Goal: Communication & Community: Participate in discussion

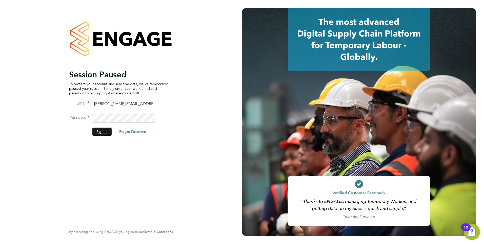
click at [98, 131] on button "Sign In" at bounding box center [101, 131] width 19 height 8
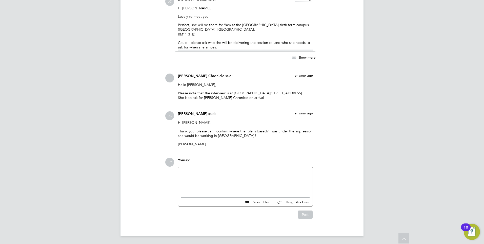
scroll to position [755, 0]
click at [217, 174] on div at bounding box center [245, 180] width 128 height 22
drag, startPoint x: 280, startPoint y: 175, endPoint x: 261, endPoint y: 175, distance: 19.5
click at [261, 175] on div "the role will be based at our site in Epping Forest and you can confirm that wi…" at bounding box center [245, 177] width 128 height 9
click at [277, 176] on div "the role will be based at our site in Epping Forest as confirm that with Shabna…" at bounding box center [245, 177] width 128 height 9
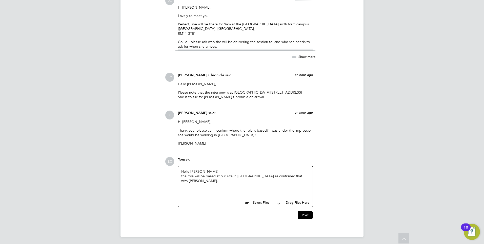
click at [284, 176] on div "the role will be based at our site in Epping Forest as confirmec that with Shab…" at bounding box center [245, 177] width 128 height 9
click at [280, 176] on div "the role will be based at our site in Epping Forest as confirmec that with Shab…" at bounding box center [245, 177] width 128 height 9
drag, startPoint x: 295, startPoint y: 175, endPoint x: 281, endPoint y: 174, distance: 13.9
click at [281, 175] on div "the role will be based at our site in Epping Forest as confirmed that with Shab…" at bounding box center [245, 177] width 128 height 9
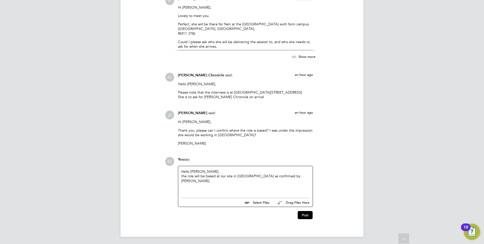
click at [306, 177] on div "the role will be based at our site in Epping Forest as confirmed by Shabnam." at bounding box center [245, 177] width 128 height 9
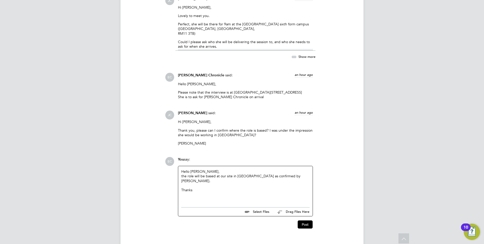
click at [305, 176] on div "the role will be based at our site in Epping Forest as confirmed by Shabnam." at bounding box center [245, 177] width 128 height 9
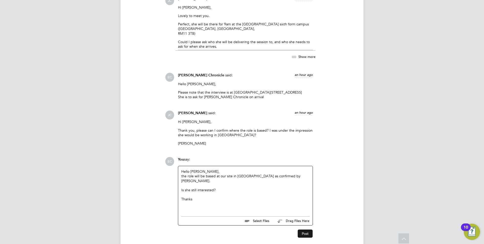
click at [305, 229] on button "Post" at bounding box center [305, 233] width 15 height 8
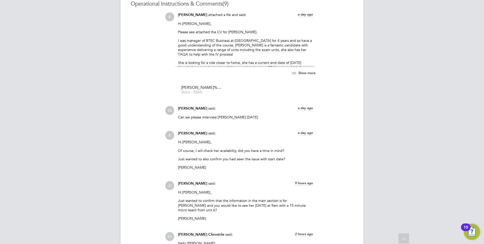
scroll to position [397, 0]
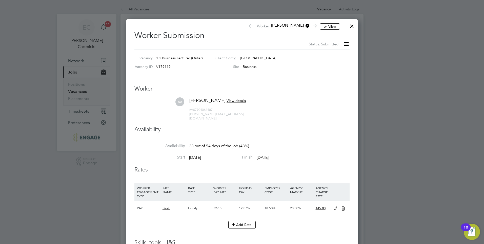
click at [164, 68] on span "V179119" at bounding box center [163, 66] width 14 height 5
click at [204, 61] on div "Vacancy 1 x Business Lecturer (Outer)" at bounding box center [171, 59] width 79 height 8
click at [354, 26] on div at bounding box center [351, 24] width 9 height 9
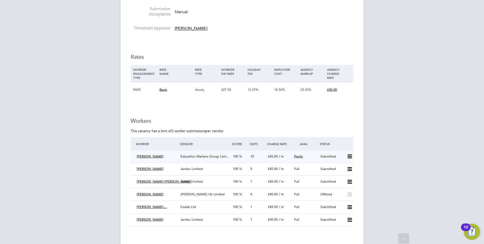
click at [168, 157] on div "[PERSON_NAME]" at bounding box center [157, 156] width 44 height 8
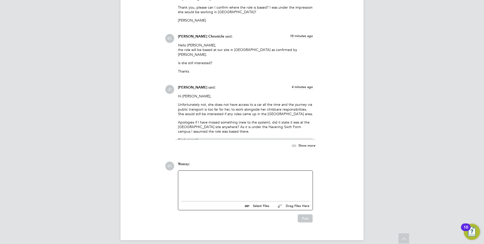
click at [205, 170] on div at bounding box center [245, 184] width 134 height 28
click at [200, 173] on div at bounding box center [245, 184] width 128 height 22
click at [306, 214] on button "Post" at bounding box center [305, 218] width 15 height 8
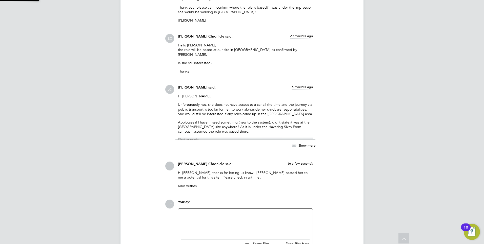
scroll to position [916, 0]
